Goal: Complete application form: Complete application form

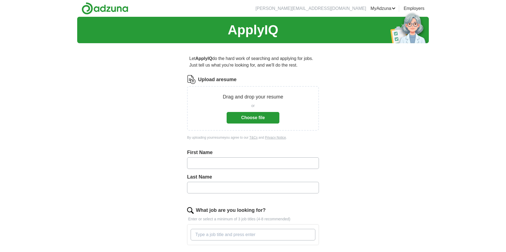
click at [256, 115] on button "Choose file" at bounding box center [253, 118] width 53 height 12
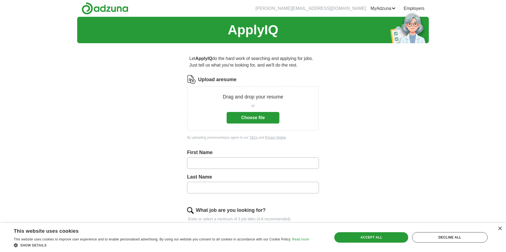
click at [471, 51] on div "ApplyIQ Let ApplyIQ do the hard work of searching and applying for jobs. Just t…" at bounding box center [253, 185] width 506 height 337
click at [261, 120] on button "Choose file" at bounding box center [253, 118] width 53 height 12
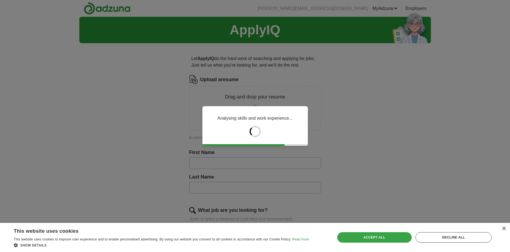
click at [378, 236] on div "Accept all" at bounding box center [374, 237] width 74 height 10
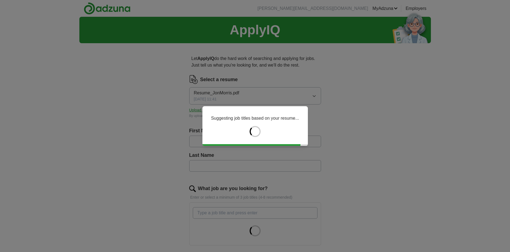
type input "***"
type input "******"
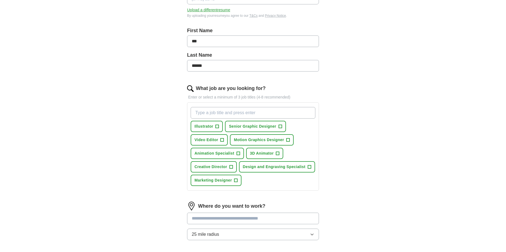
scroll to position [110, 0]
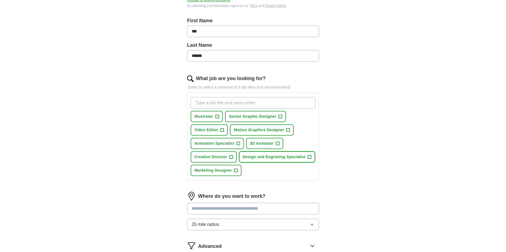
click at [309, 156] on span "+" at bounding box center [309, 157] width 3 height 4
click at [0, 0] on span "×" at bounding box center [0, 0] width 0 height 0
click at [218, 117] on span "+" at bounding box center [217, 116] width 3 height 4
click at [280, 116] on span "+" at bounding box center [280, 116] width 3 height 4
click at [290, 128] on span "+" at bounding box center [288, 130] width 3 height 4
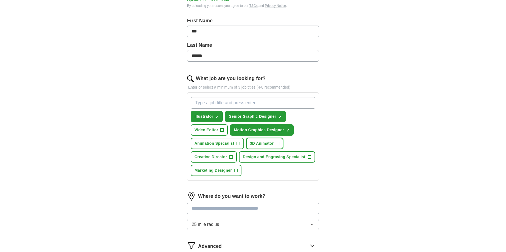
click at [279, 144] on span "+" at bounding box center [277, 143] width 3 height 4
click at [240, 145] on span "+" at bounding box center [238, 143] width 3 height 4
click at [221, 128] on span "+" at bounding box center [222, 130] width 3 height 4
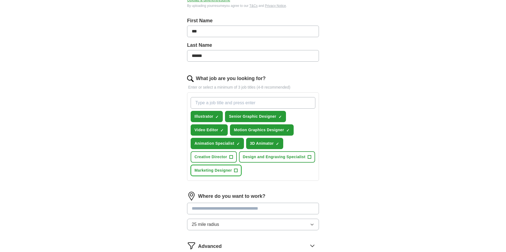
click at [234, 169] on span "+" at bounding box center [235, 170] width 3 height 4
click at [232, 156] on span "+" at bounding box center [230, 157] width 3 height 4
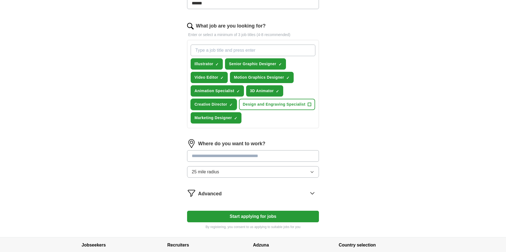
scroll to position [165, 0]
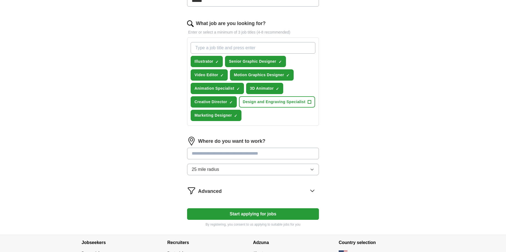
click at [259, 49] on input "What job are you looking for?" at bounding box center [253, 48] width 125 height 12
type input "Graphic Designer"
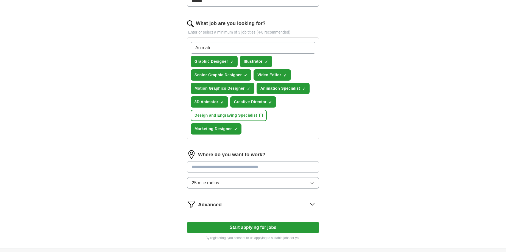
type input "Animator"
click at [0, 0] on span "×" at bounding box center [0, 0] width 0 height 0
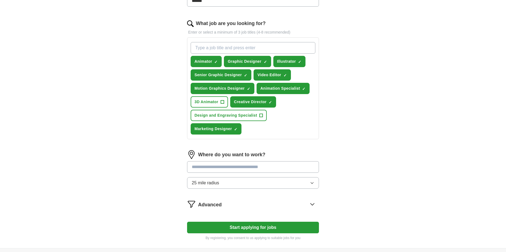
click at [238, 53] on input "What job are you looking for?" at bounding box center [253, 48] width 125 height 12
type input "3D Artist"
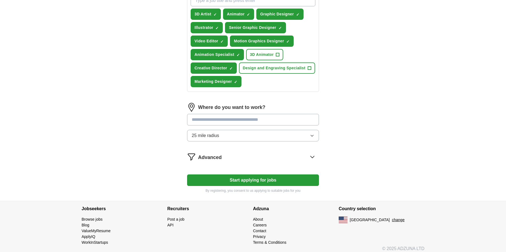
scroll to position [217, 0]
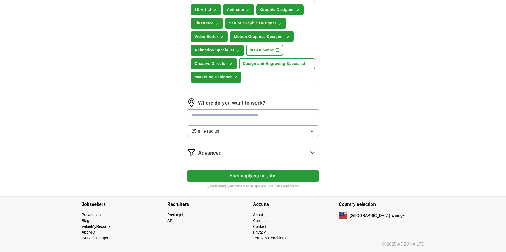
click at [239, 113] on input at bounding box center [253, 115] width 132 height 12
type input "******"
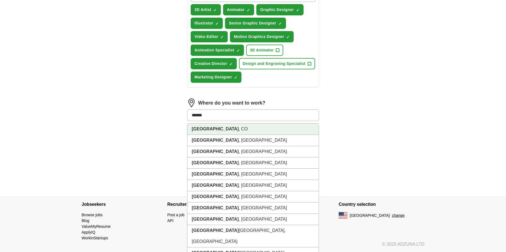
click at [211, 124] on li "[GEOGRAPHIC_DATA] , [GEOGRAPHIC_DATA]" at bounding box center [252, 128] width 131 height 11
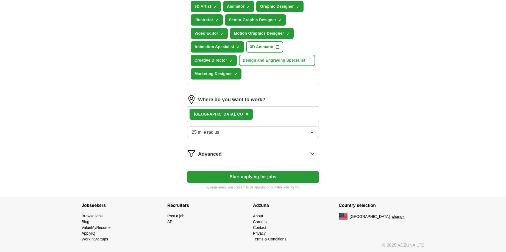
scroll to position [221, 0]
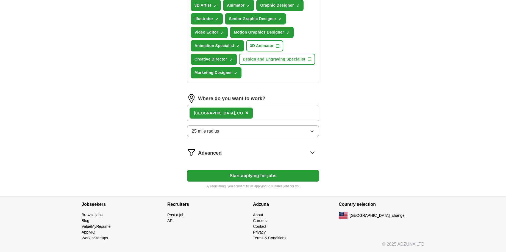
click at [289, 130] on button "25 mile radius" at bounding box center [253, 131] width 132 height 12
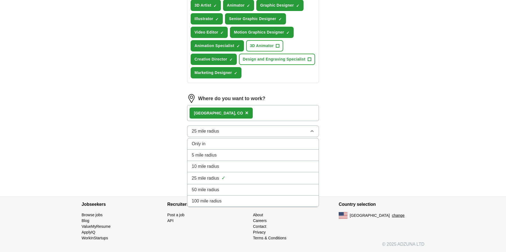
click at [199, 185] on li "50 mile radius" at bounding box center [252, 189] width 131 height 11
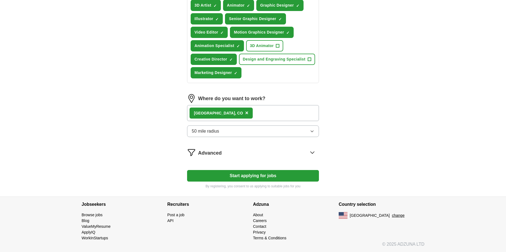
click at [261, 174] on button "Start applying for jobs" at bounding box center [253, 176] width 132 height 12
select select "**"
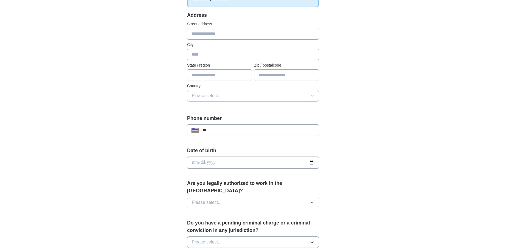
scroll to position [110, 0]
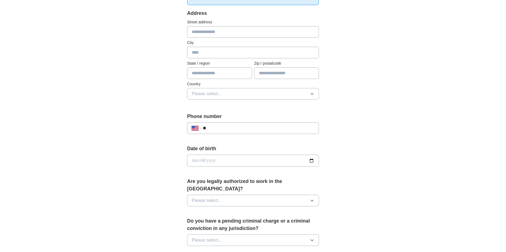
click at [258, 127] on input "**" at bounding box center [259, 128] width 112 height 7
type input "**********"
click at [261, 158] on input "date" at bounding box center [253, 160] width 132 height 12
type input "**********"
click at [457, 137] on div "**********" at bounding box center [253, 157] width 506 height 500
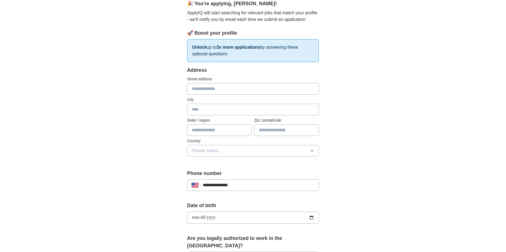
scroll to position [55, 0]
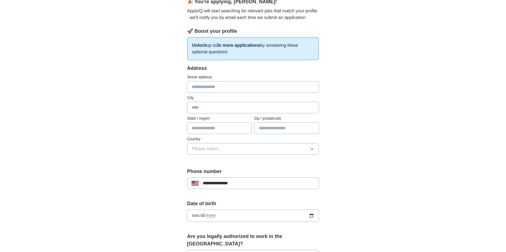
click at [216, 106] on input "text" at bounding box center [253, 108] width 132 height 12
type input "**********"
type input "*****"
click at [220, 128] on input "text" at bounding box center [219, 128] width 65 height 12
click at [198, 129] on input "text" at bounding box center [219, 128] width 65 height 12
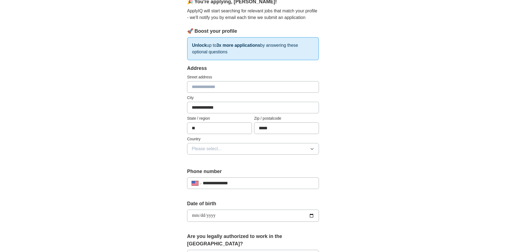
type input "**"
click at [203, 148] on span "Please select..." at bounding box center [207, 148] width 30 height 7
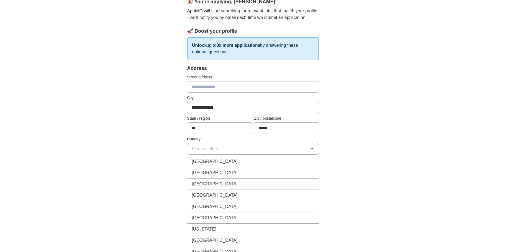
click at [200, 171] on span "[GEOGRAPHIC_DATA]" at bounding box center [215, 172] width 46 height 7
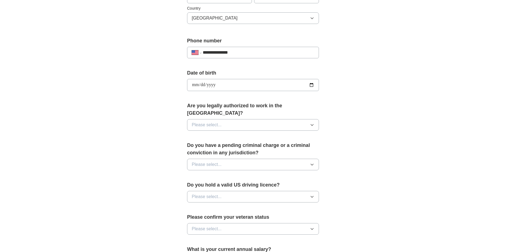
scroll to position [220, 0]
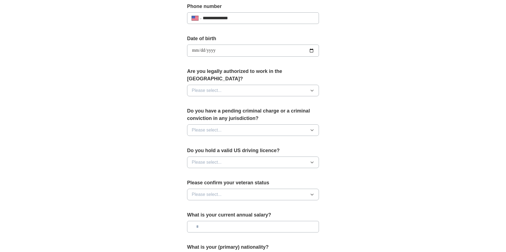
click at [238, 85] on button "Please select..." at bounding box center [253, 91] width 132 height 12
click at [219, 100] on div "Yes" at bounding box center [253, 103] width 123 height 7
click at [227, 124] on button "Please select..." at bounding box center [253, 130] width 132 height 12
click at [198, 151] on div "No" at bounding box center [253, 154] width 123 height 7
click at [220, 156] on button "Please select..." at bounding box center [253, 162] width 132 height 12
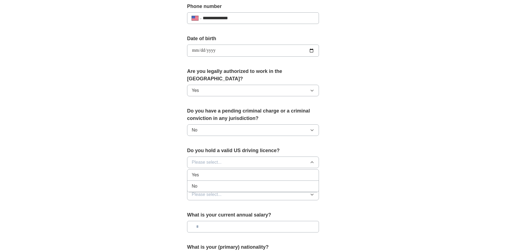
click at [197, 171] on span "Yes" at bounding box center [195, 174] width 7 height 7
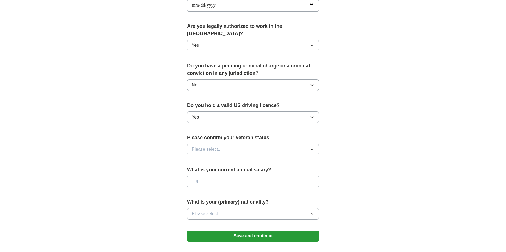
scroll to position [275, 0]
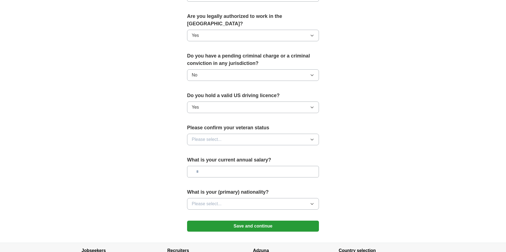
click at [255, 135] on button "Please select..." at bounding box center [253, 140] width 132 height 12
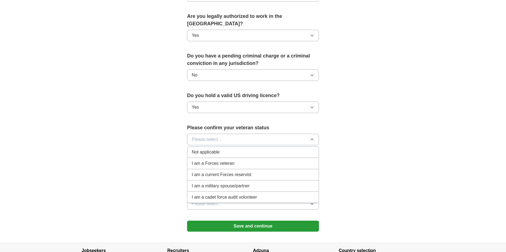
click at [209, 149] on span "Not applicable" at bounding box center [206, 152] width 28 height 7
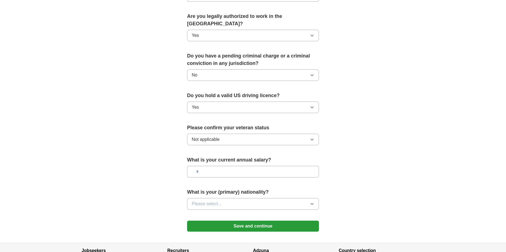
click at [229, 167] on input "text" at bounding box center [253, 172] width 132 height 12
type input "*******"
click at [247, 189] on div "What is your (primary) nationality? Please select..." at bounding box center [253, 201] width 132 height 26
click at [259, 201] on button "Please select..." at bounding box center [253, 204] width 132 height 12
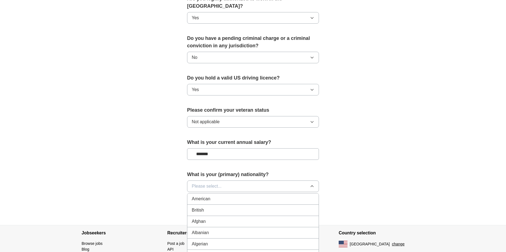
scroll to position [302, 0]
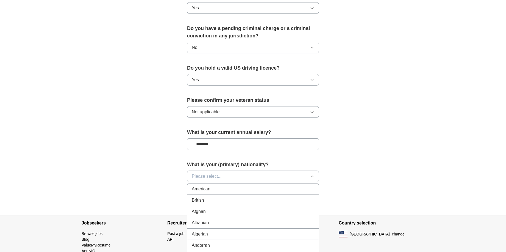
click at [223, 185] on div "American" at bounding box center [253, 188] width 123 height 7
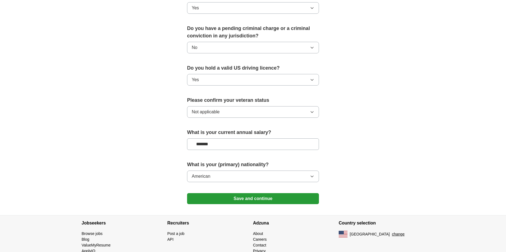
click at [262, 193] on button "Save and continue" at bounding box center [253, 198] width 132 height 11
